Goal: Task Accomplishment & Management: Use online tool/utility

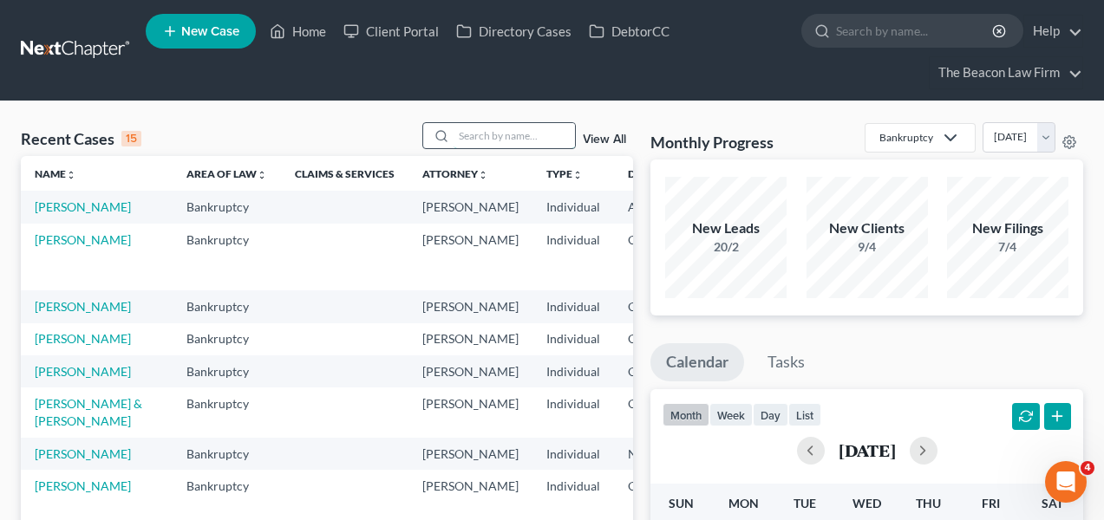
click at [515, 146] on input "search" at bounding box center [513, 135] width 121 height 25
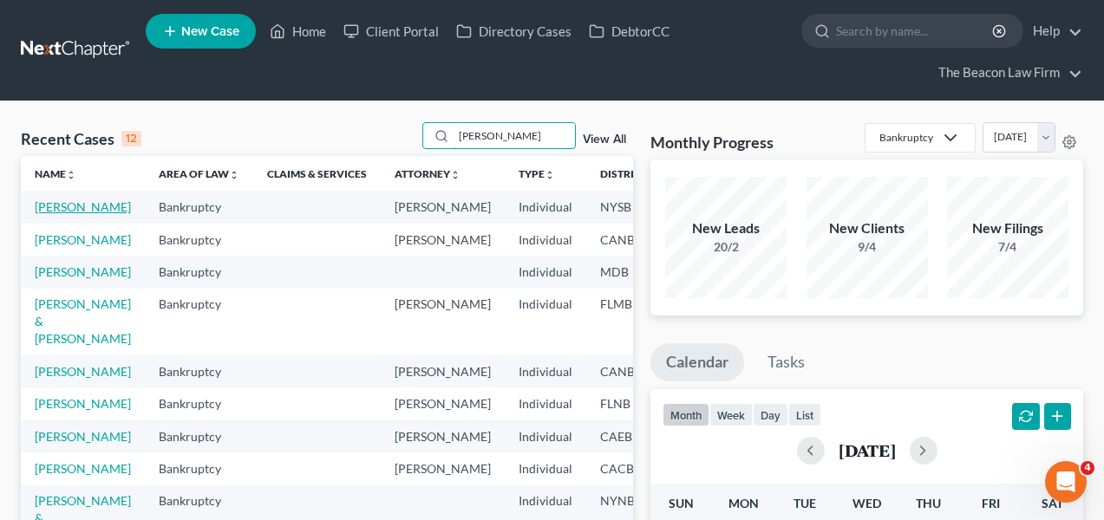
type input "dana"
click at [52, 214] on link "[PERSON_NAME]" at bounding box center [83, 206] width 96 height 15
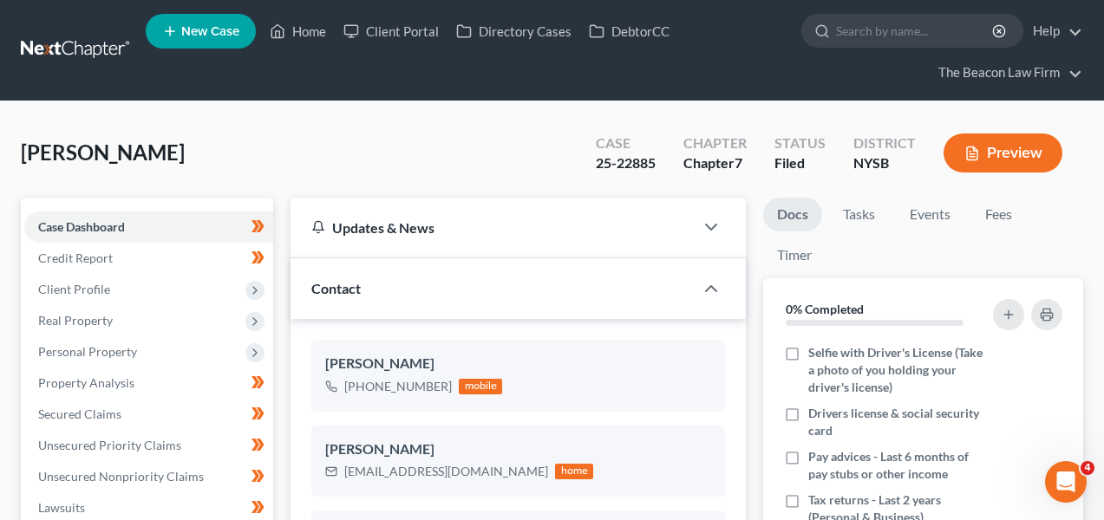
scroll to position [446, 0]
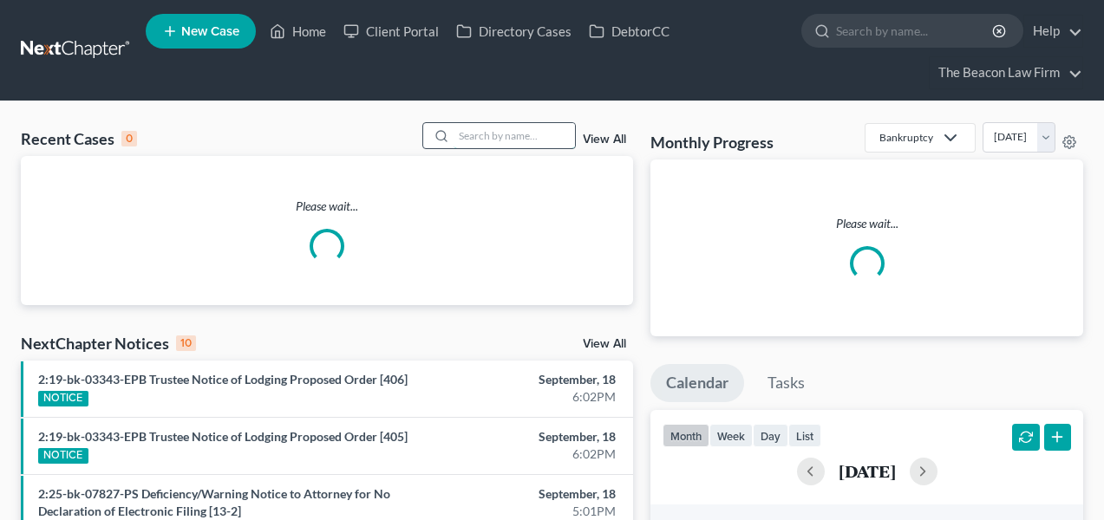
click at [504, 134] on input "search" at bounding box center [513, 135] width 121 height 25
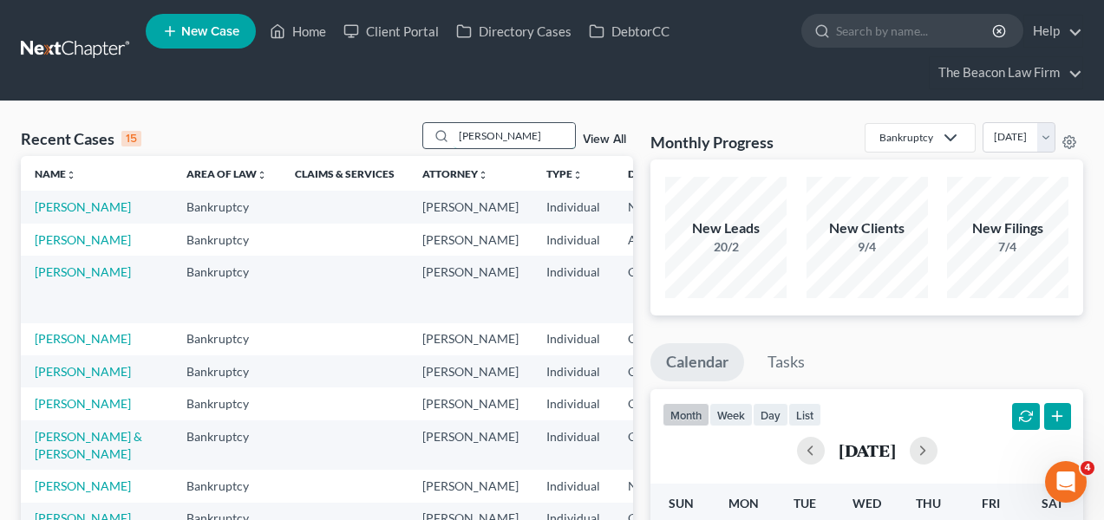
type input "[PERSON_NAME]"
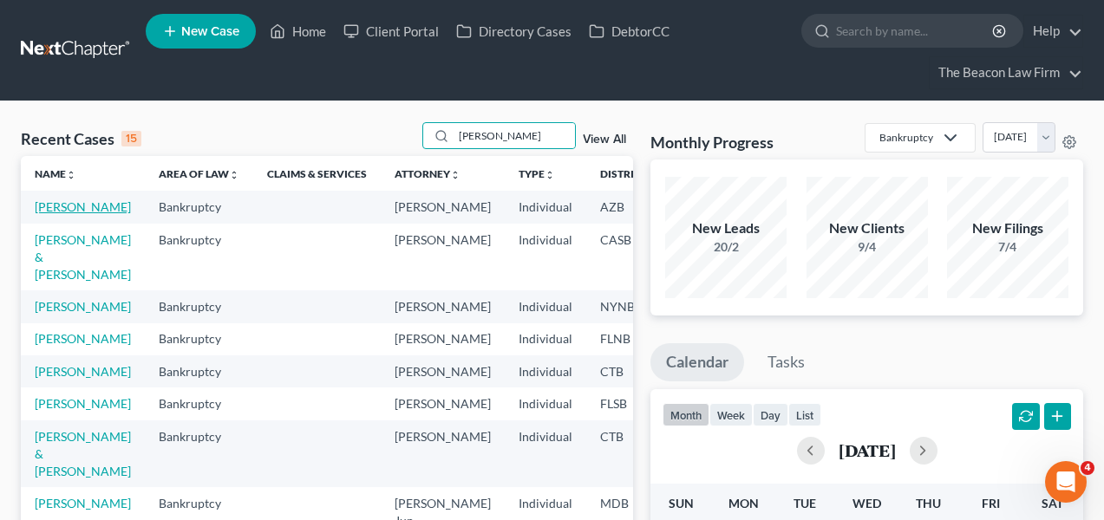
click at [57, 214] on link "[PERSON_NAME]" at bounding box center [83, 206] width 96 height 15
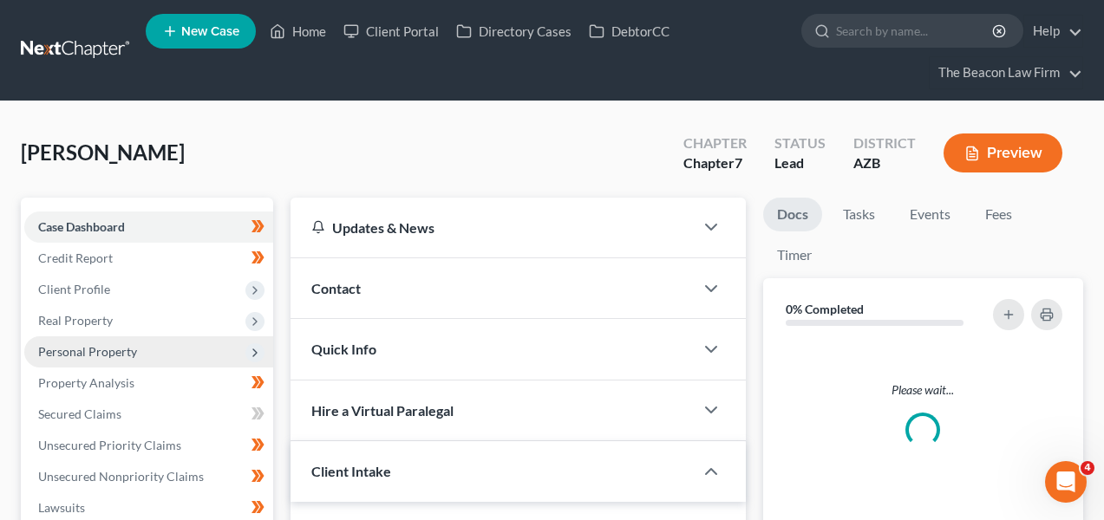
click at [116, 346] on span "Personal Property" at bounding box center [87, 351] width 99 height 15
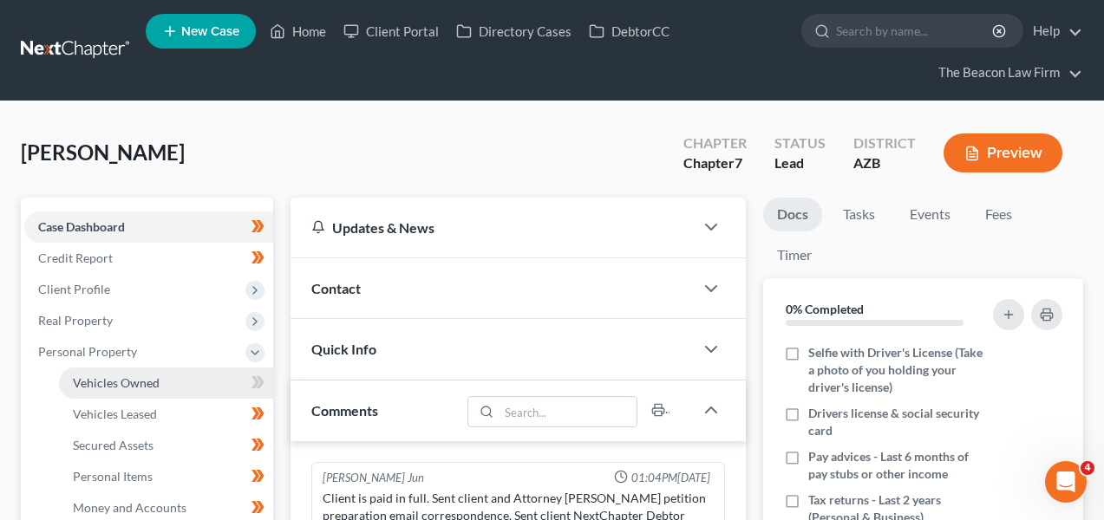
scroll to position [463, 0]
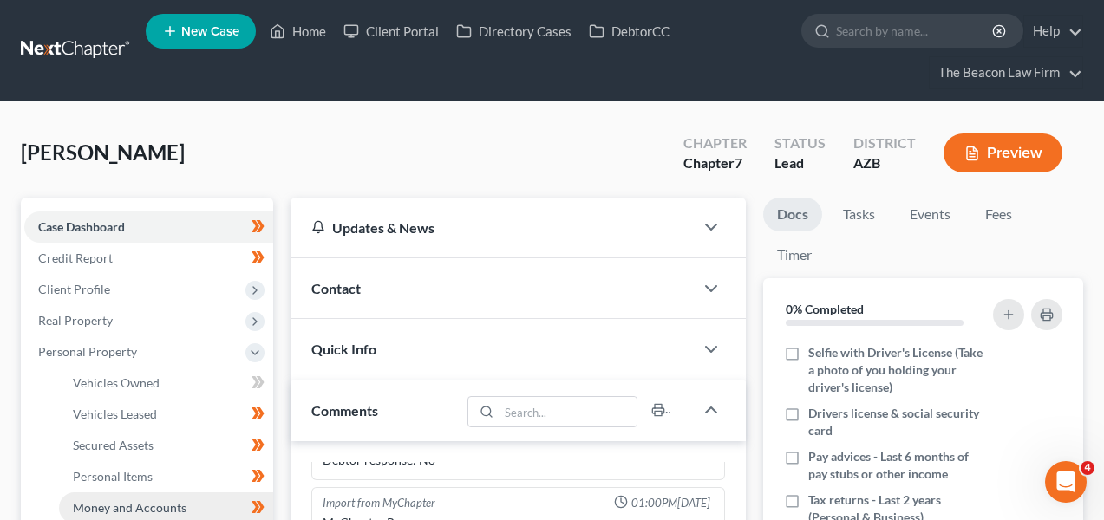
click at [115, 498] on link "Money and Accounts" at bounding box center [166, 507] width 214 height 31
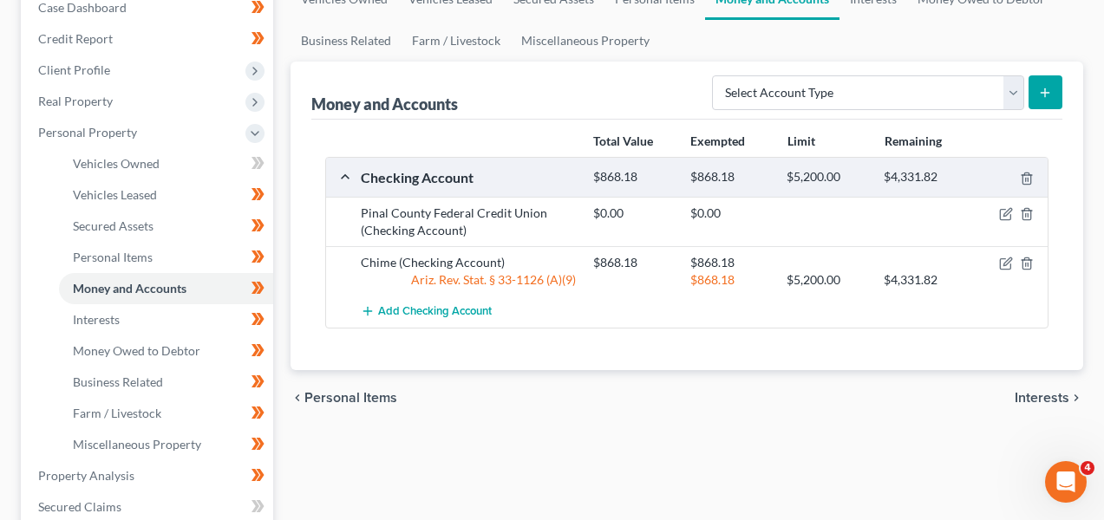
scroll to position [210, 0]
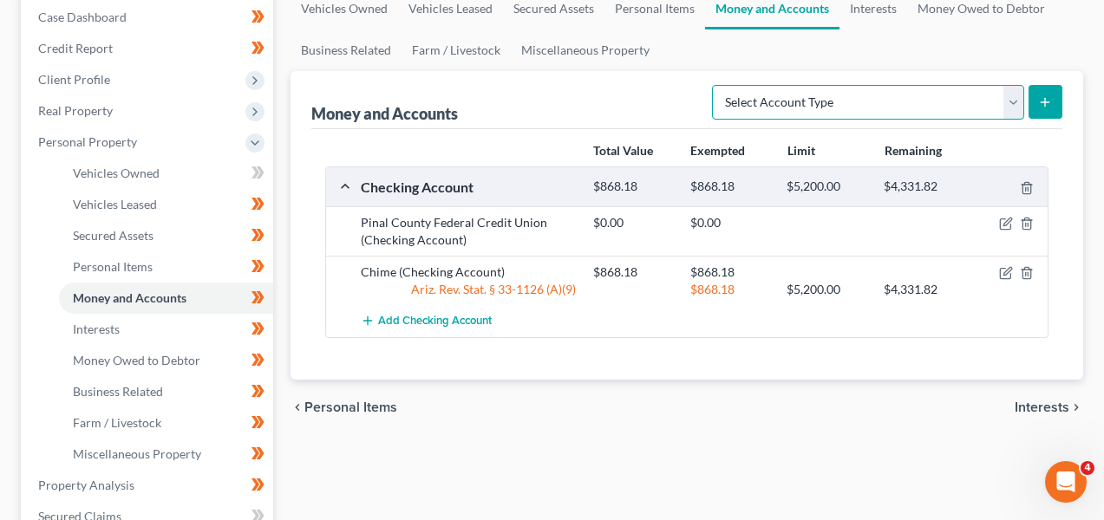
click at [839, 114] on select "Select Account Type Brokerage Cash on Hand Certificates of Deposit Checking Acc…" at bounding box center [868, 102] width 312 height 35
select select "checking"
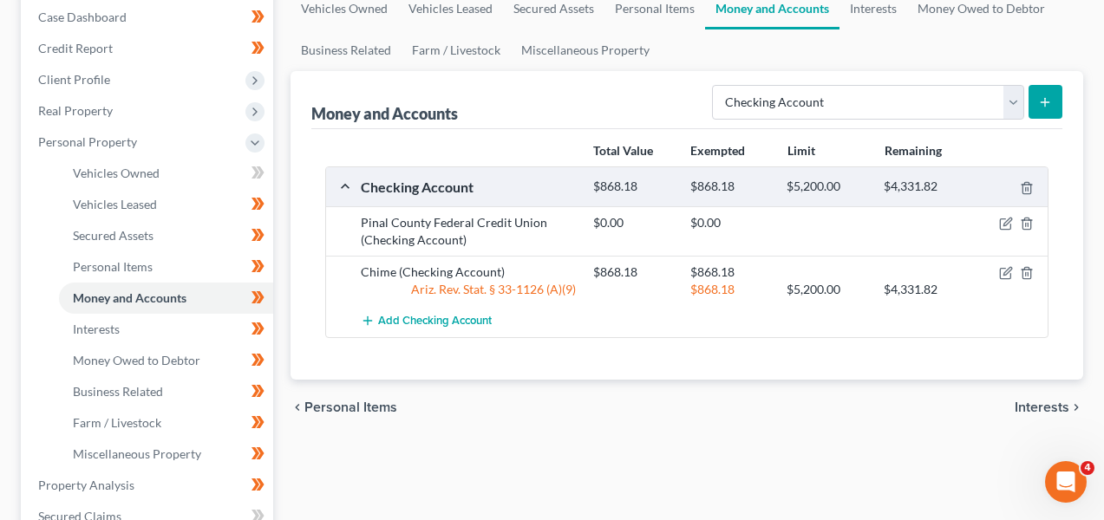
click at [1038, 103] on icon "submit" at bounding box center [1045, 102] width 14 height 14
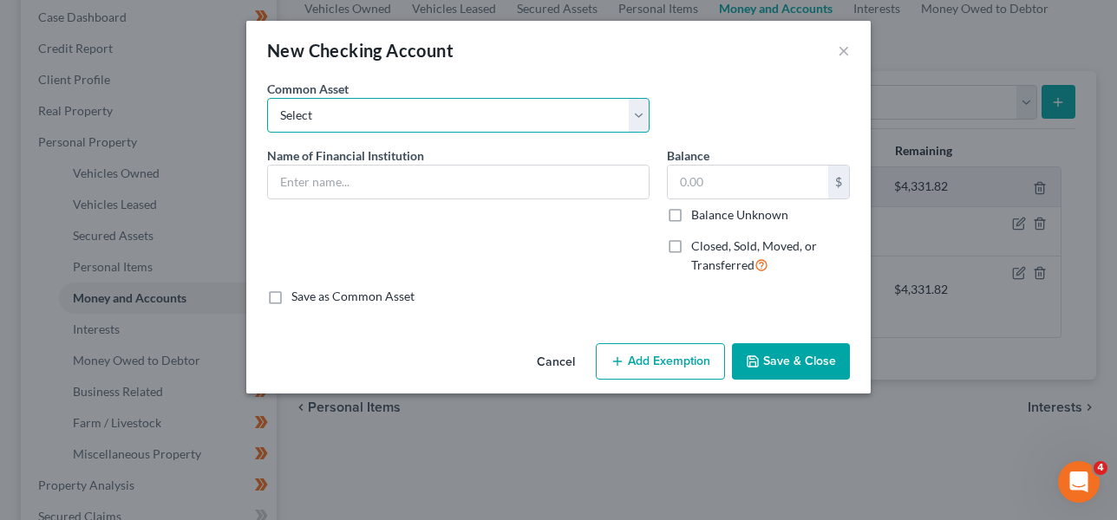
click at [557, 123] on select "Select USAA Federal Savings Bank Bank Of America First [US_STATE] Bank Checking…" at bounding box center [458, 115] width 382 height 35
select select "12"
type input "Cash App"
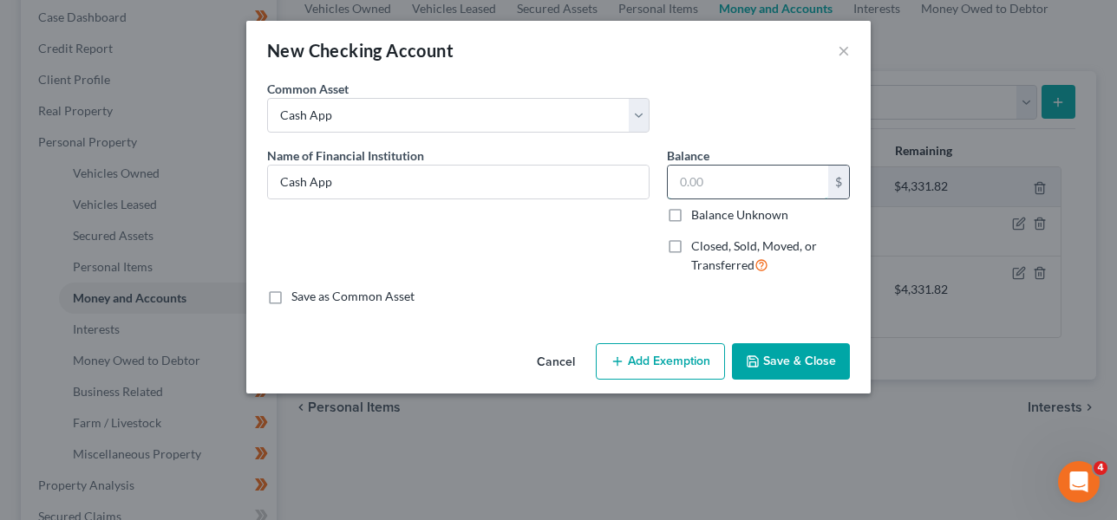
click at [752, 183] on input "text" at bounding box center [748, 182] width 160 height 33
type input "5"
click at [751, 375] on button "Save & Close" at bounding box center [791, 361] width 118 height 36
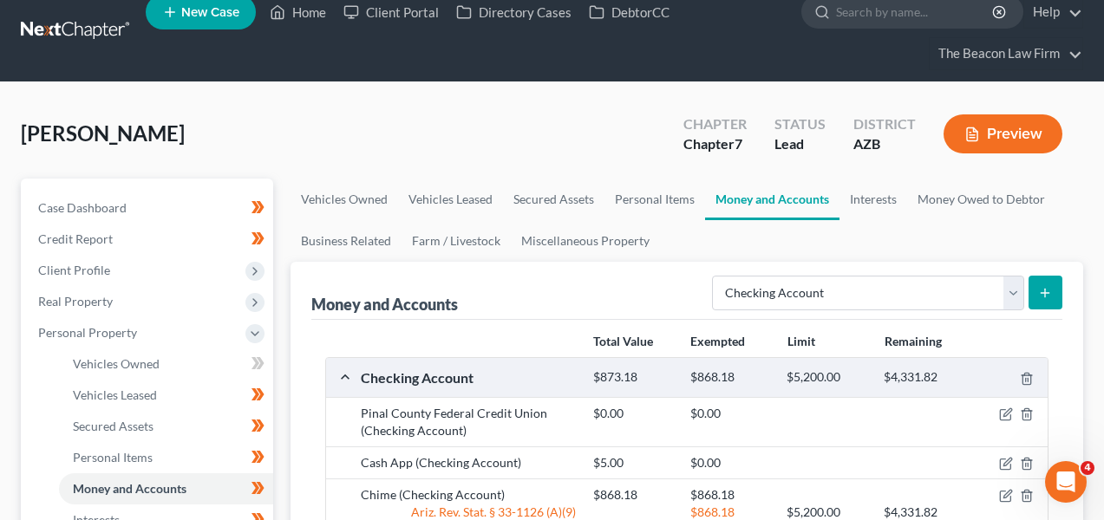
scroll to position [0, 0]
